Goal: Obtain resource: Download file/media

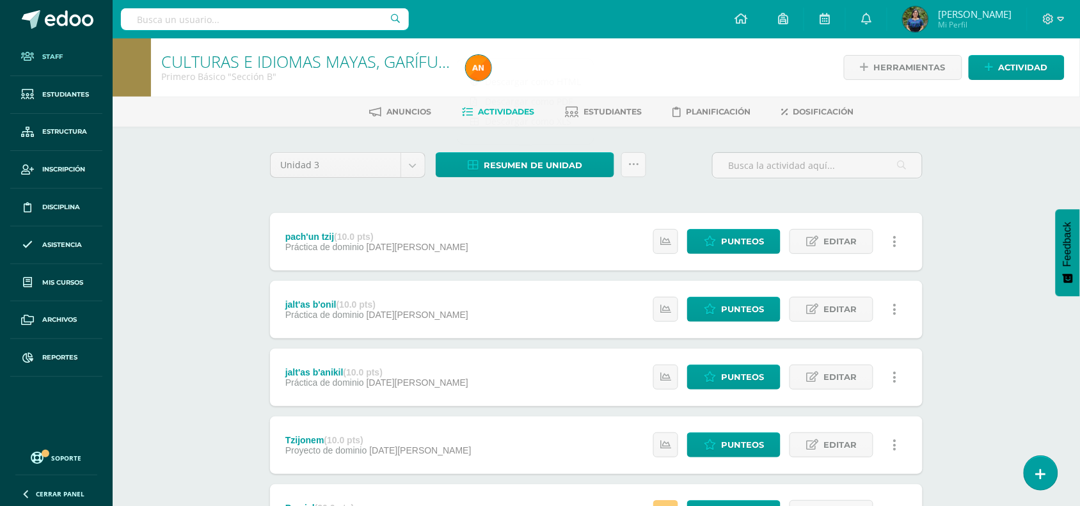
click at [47, 58] on span "Staff" at bounding box center [52, 57] width 20 height 10
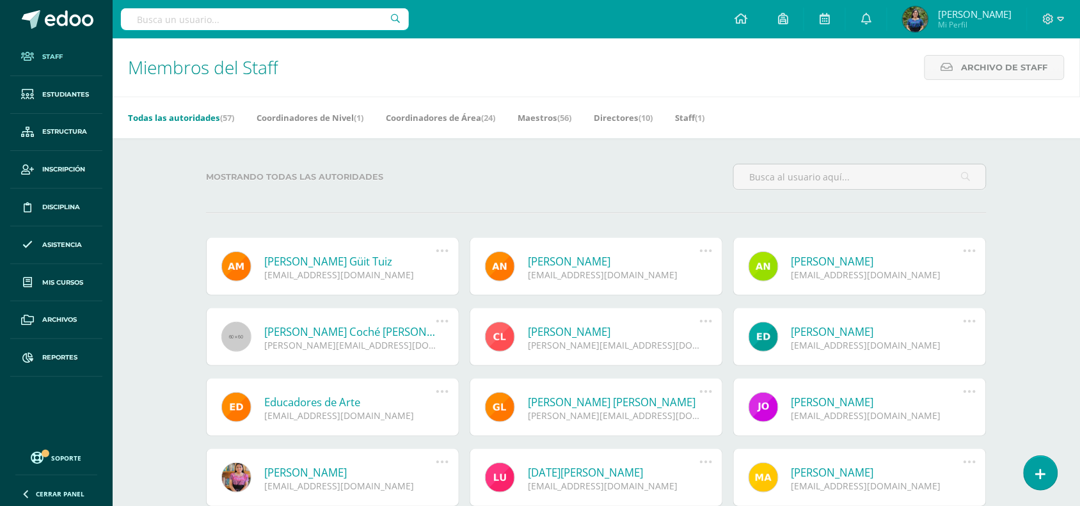
click at [905, 119] on div "Todas las autoridades (57) Coordinadores de Nivel (1) Coordinadores de Área (24…" at bounding box center [612, 118] width 998 height 42
click at [555, 193] on div "Mostrando todas las autoridades" at bounding box center [596, 182] width 790 height 36
click at [856, 175] on input "text" at bounding box center [860, 176] width 252 height 25
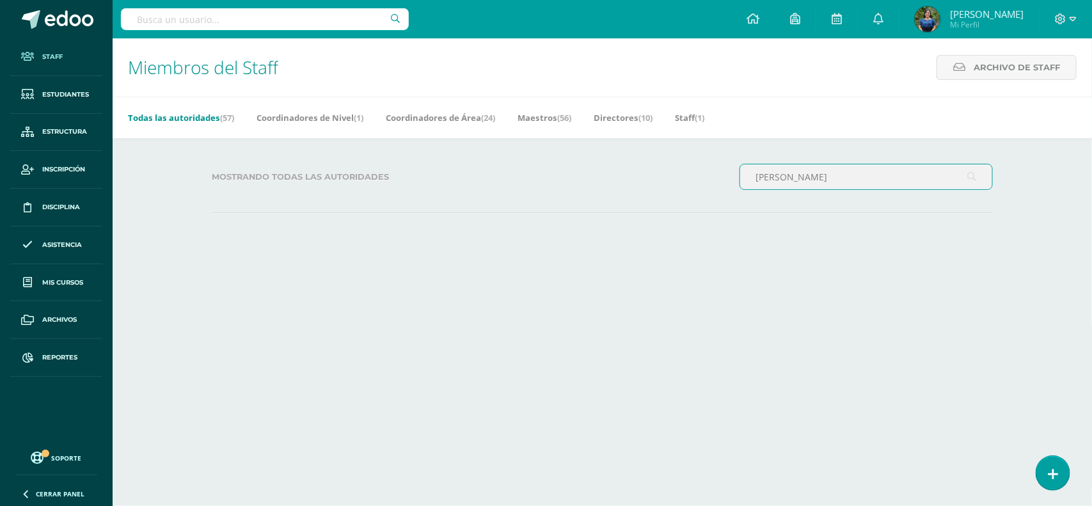
type input "Cristian"
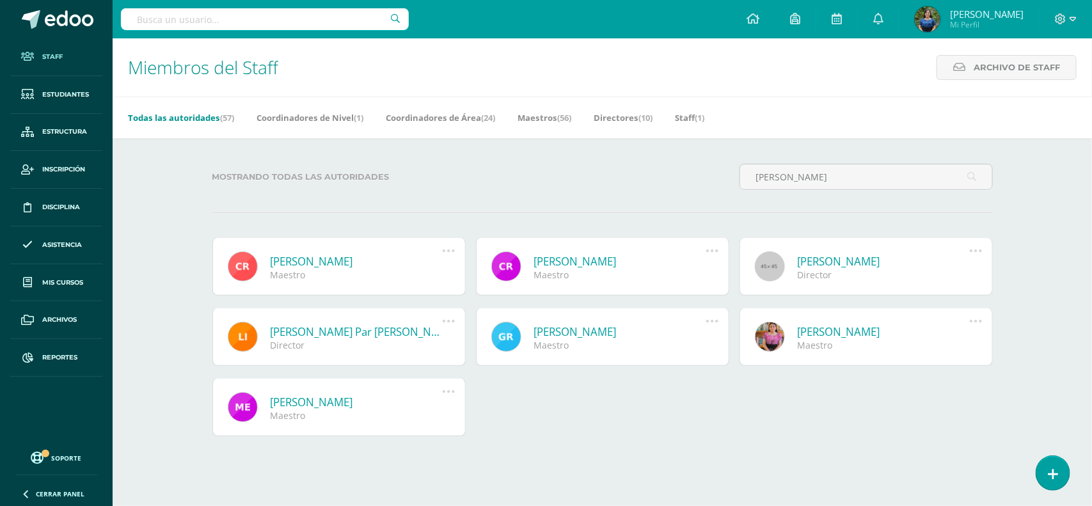
click at [352, 263] on link "Cristian Lucas Contreras" at bounding box center [357, 261] width 172 height 15
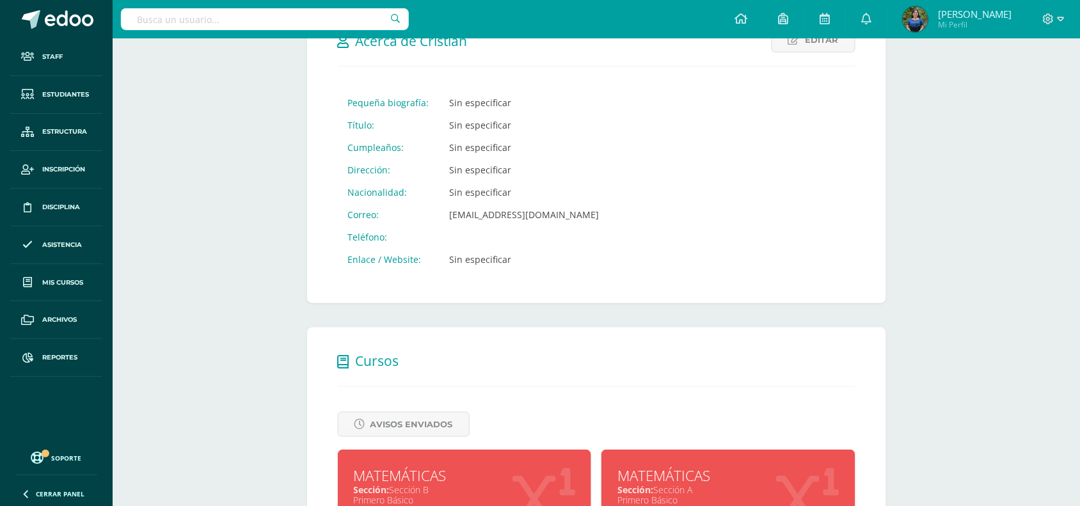
scroll to position [285, 0]
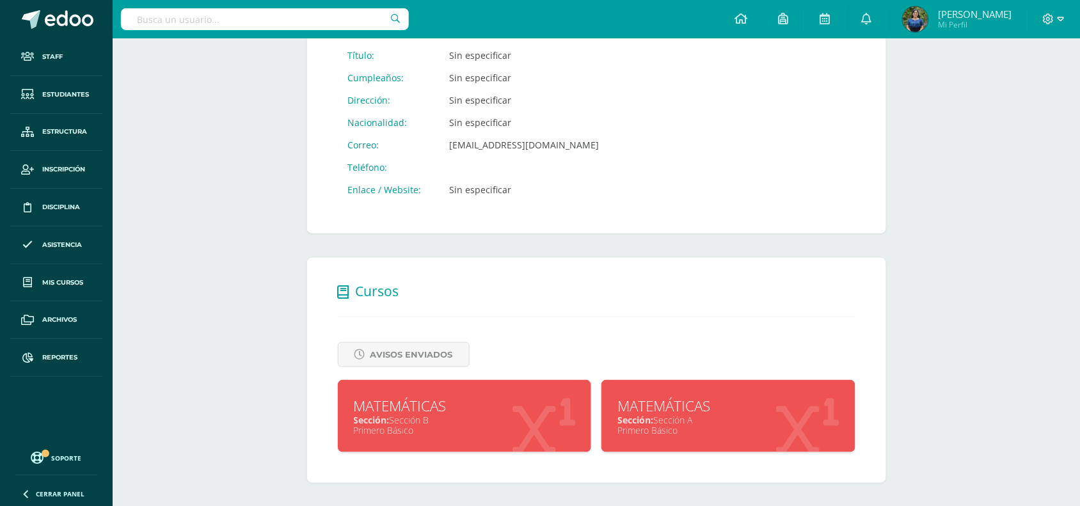
click at [476, 425] on div "Primero Básico" at bounding box center [465, 430] width 222 height 12
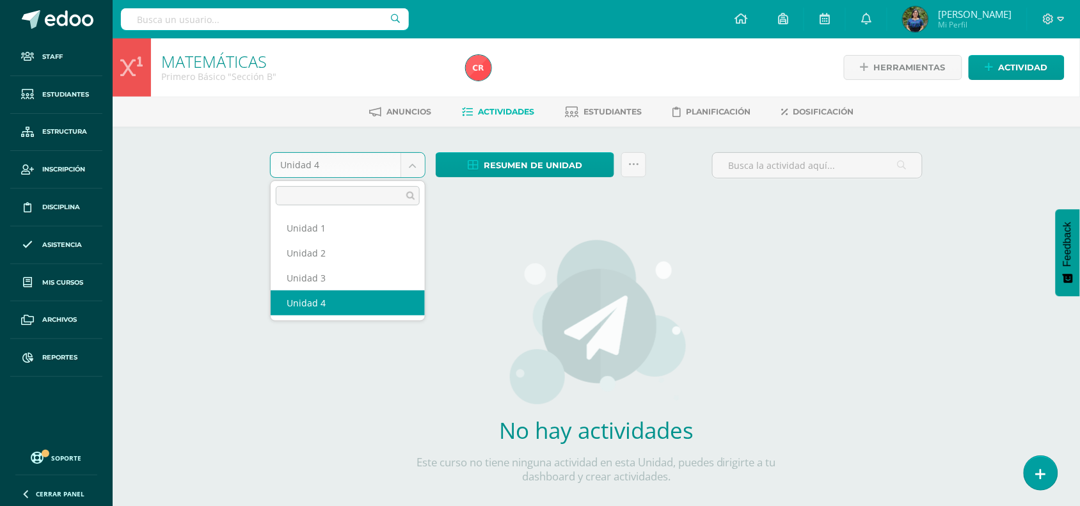
click at [413, 164] on body "Staff Estudiantes Estructura Inscripción Disciplina Asistencia Mis cursos Archi…" at bounding box center [540, 274] width 1080 height 549
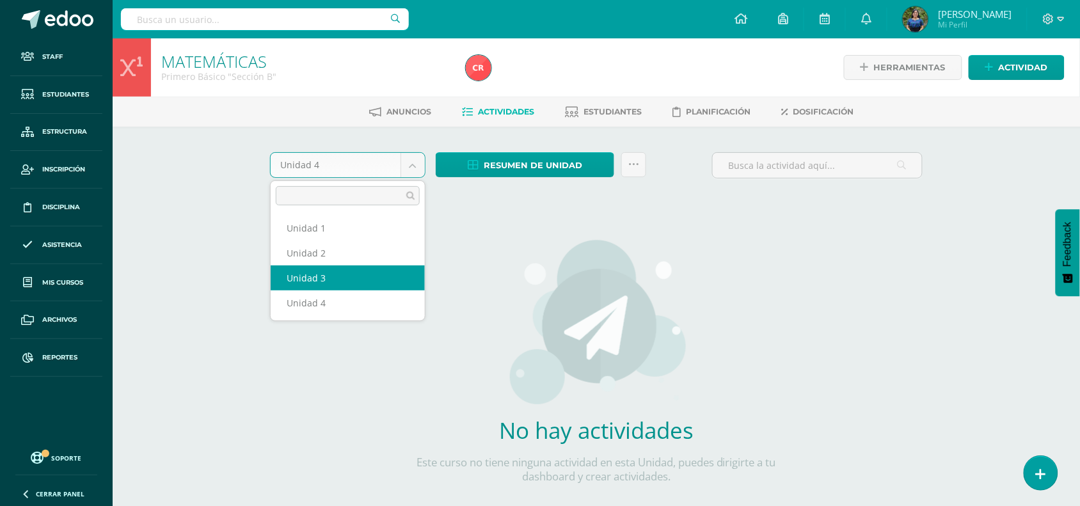
select select "Unidad 3"
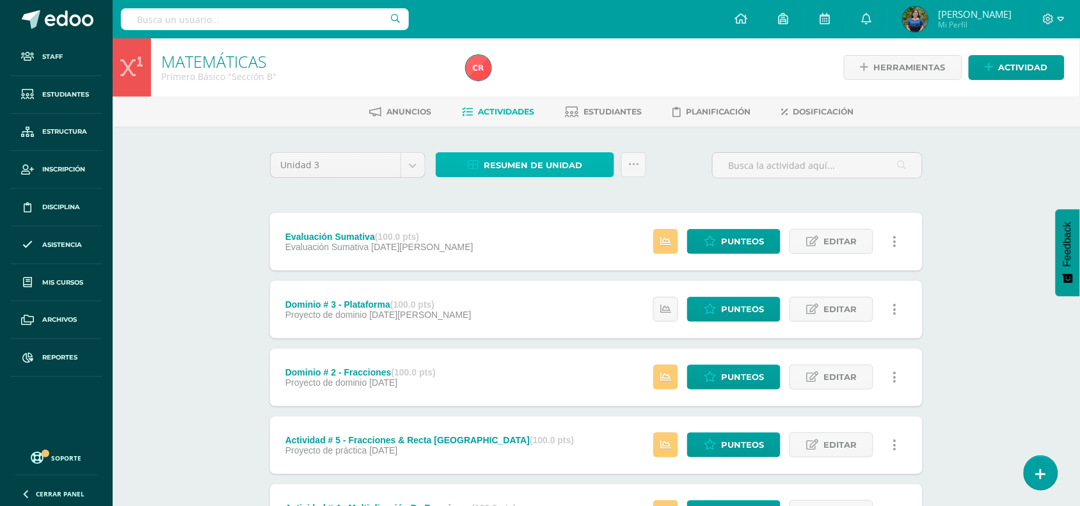
click at [494, 164] on span "Resumen de unidad" at bounding box center [532, 165] width 98 height 24
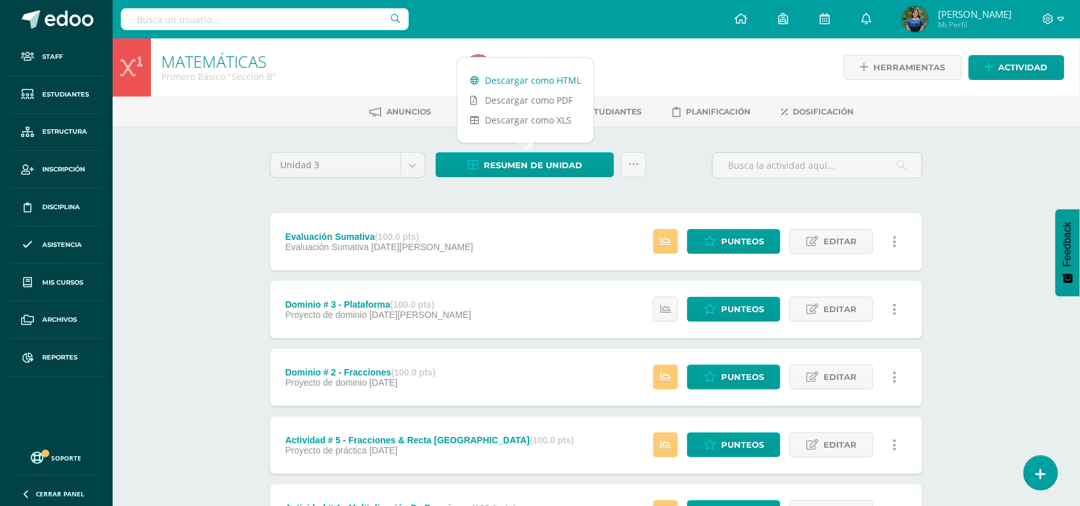
click at [521, 74] on link "Descargar como HTML" at bounding box center [525, 80] width 136 height 20
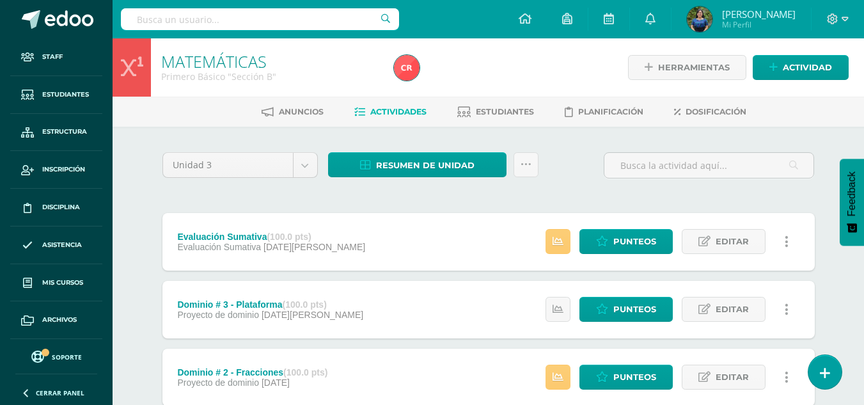
click at [454, 25] on div "Configuración Configuración del Colegio Cerrar sesión [PERSON_NAME] Mi Perfil A…" at bounding box center [488, 19] width 751 height 38
